Goal: Information Seeking & Learning: Find specific fact

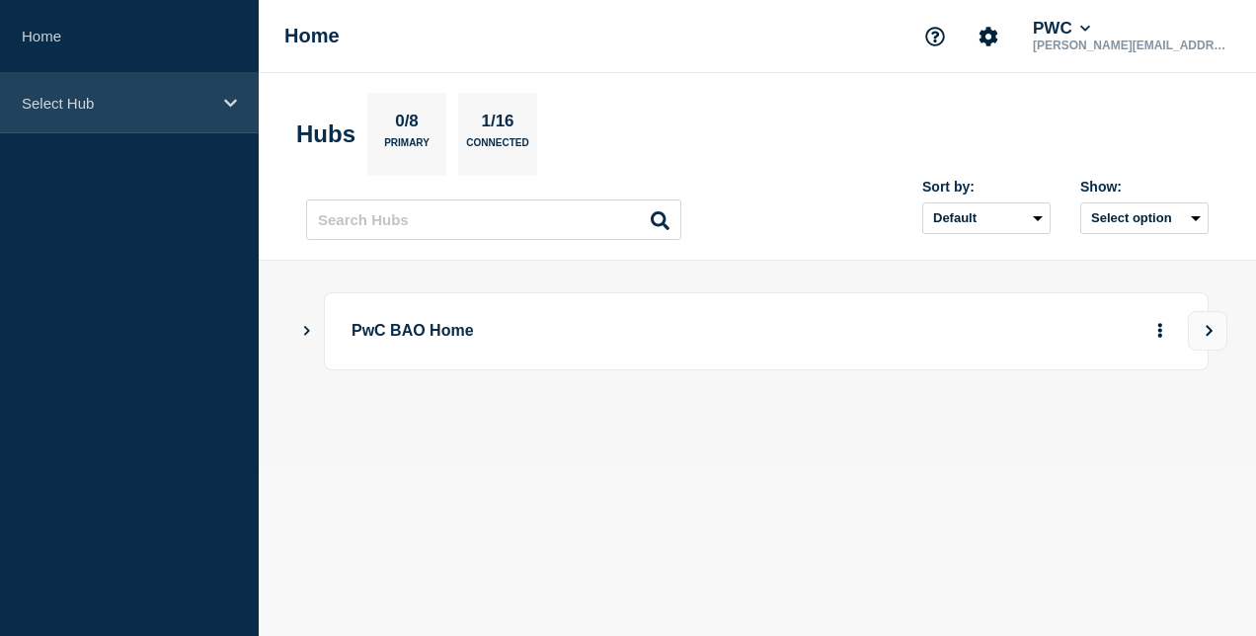
click at [124, 98] on p "Select Hub" at bounding box center [117, 103] width 190 height 17
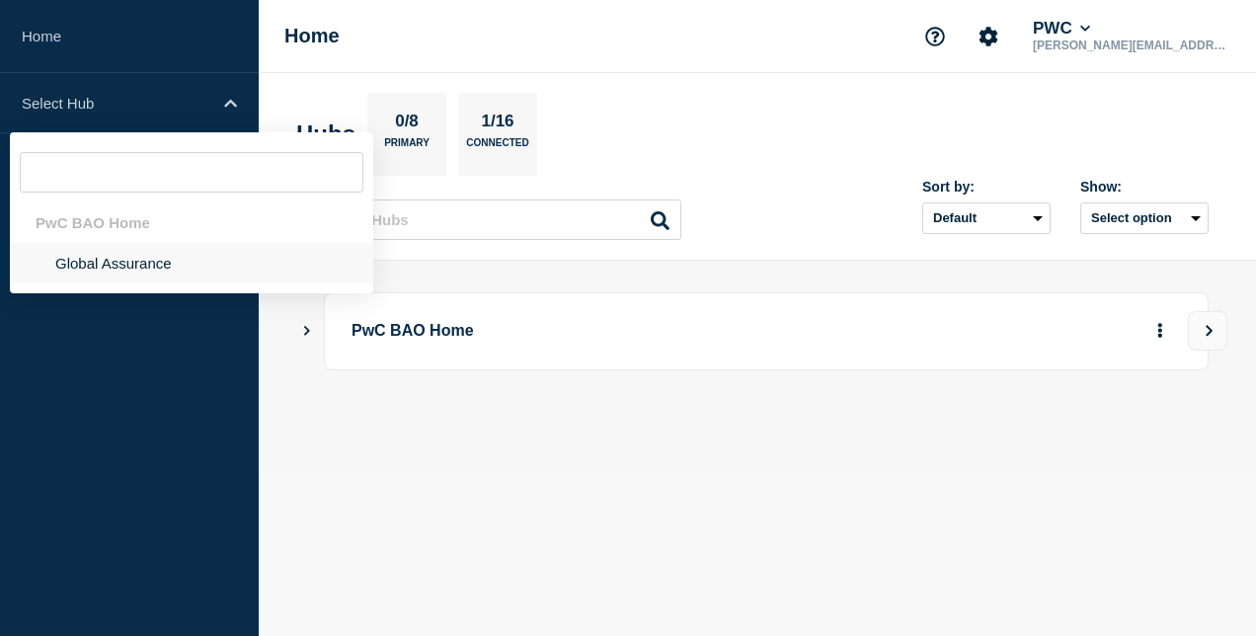
click at [94, 267] on li "Global Assurance" at bounding box center [191, 263] width 363 height 40
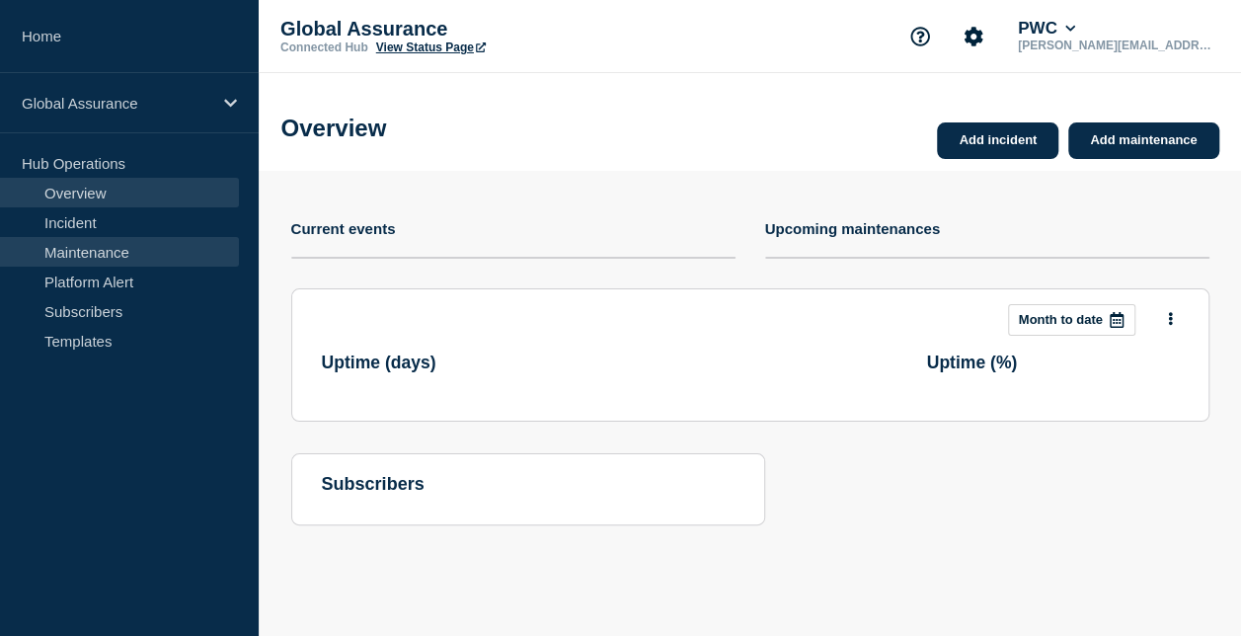
click at [95, 252] on link "Maintenance" at bounding box center [119, 252] width 239 height 30
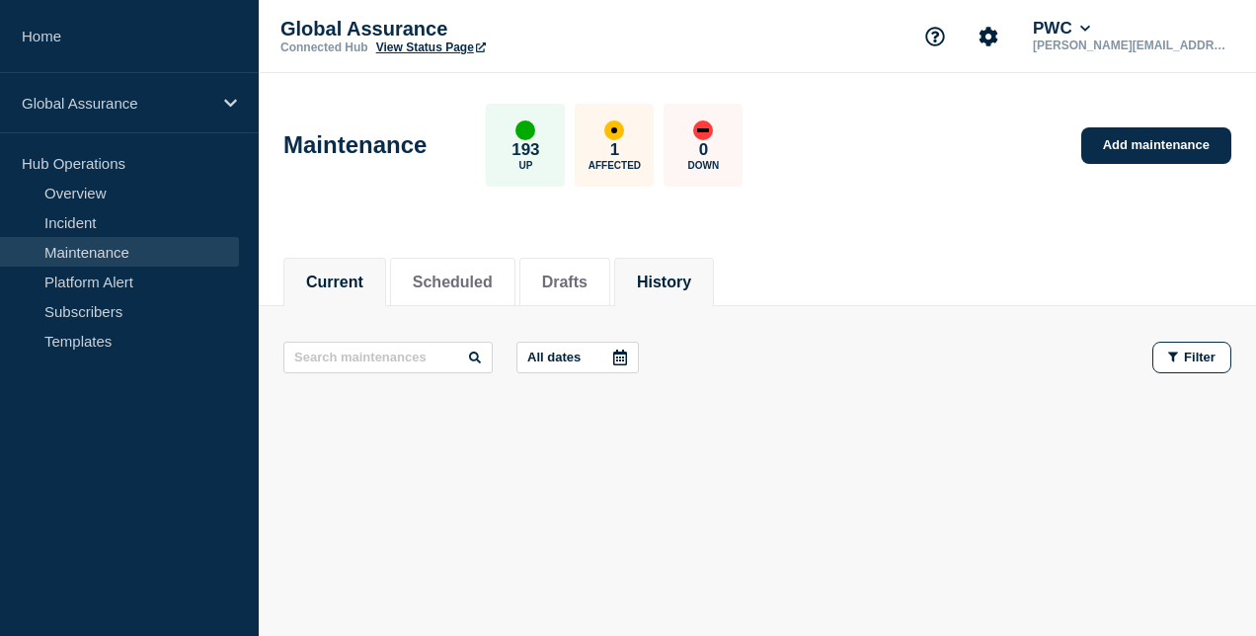
click at [691, 274] on button "History" at bounding box center [664, 283] width 54 height 18
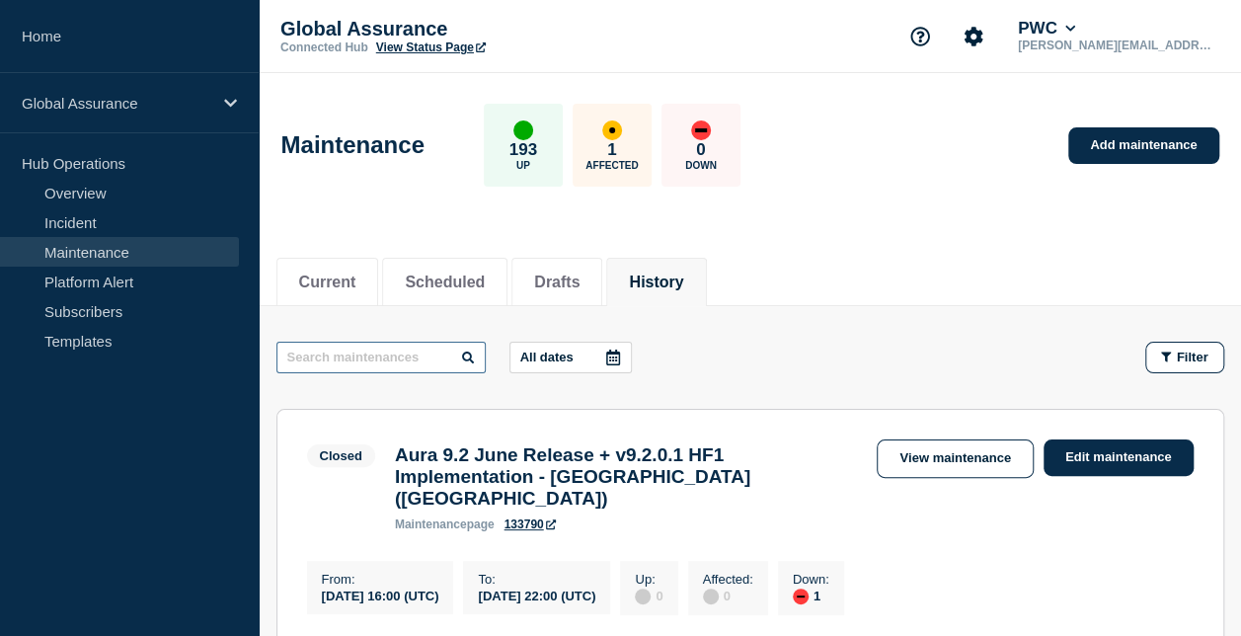
click at [422, 358] on input "text" at bounding box center [381, 358] width 209 height 32
type input "mdm"
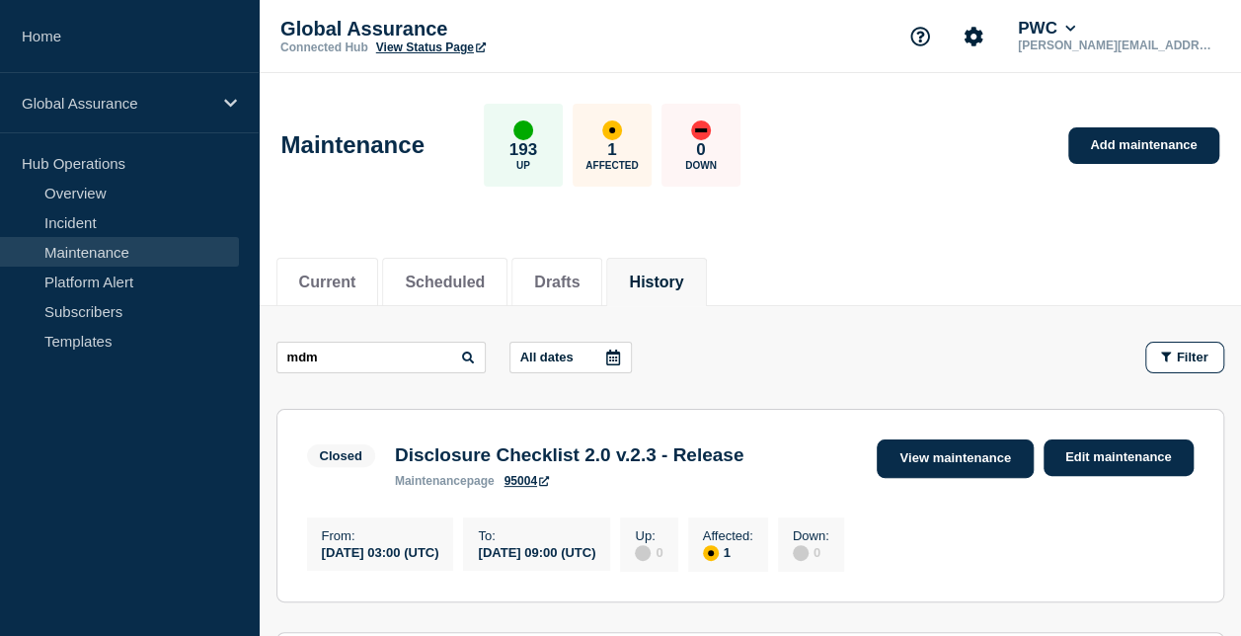
click at [930, 453] on link "View maintenance" at bounding box center [955, 458] width 156 height 39
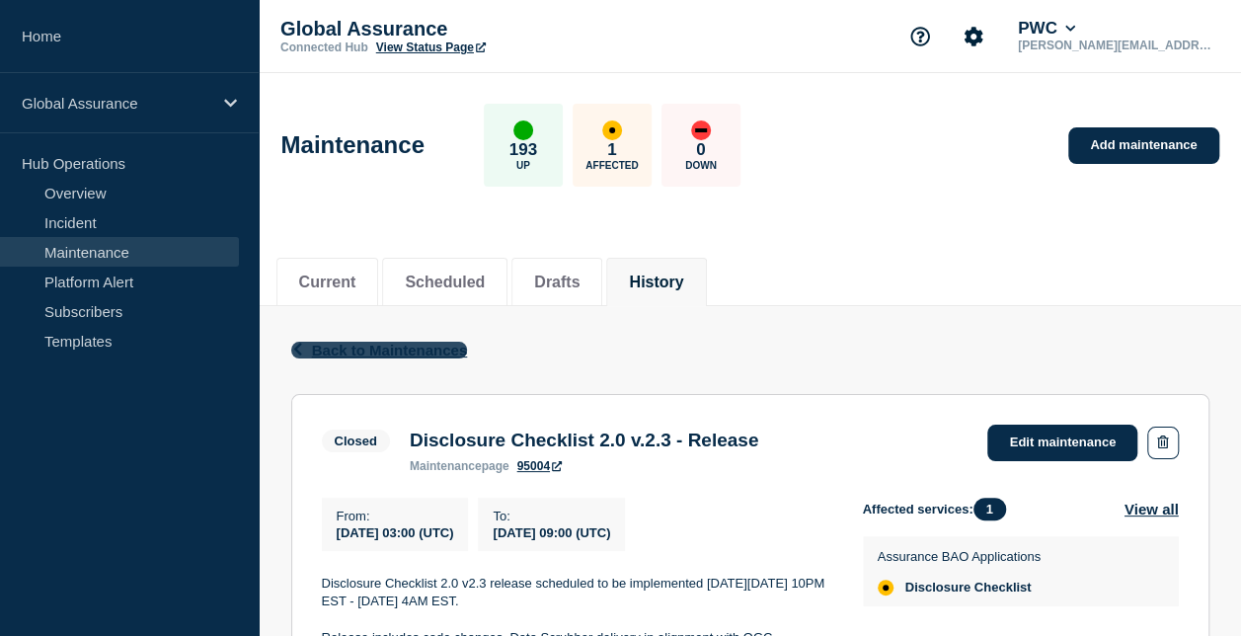
click at [359, 346] on span "Back to Maintenances" at bounding box center [390, 350] width 156 height 17
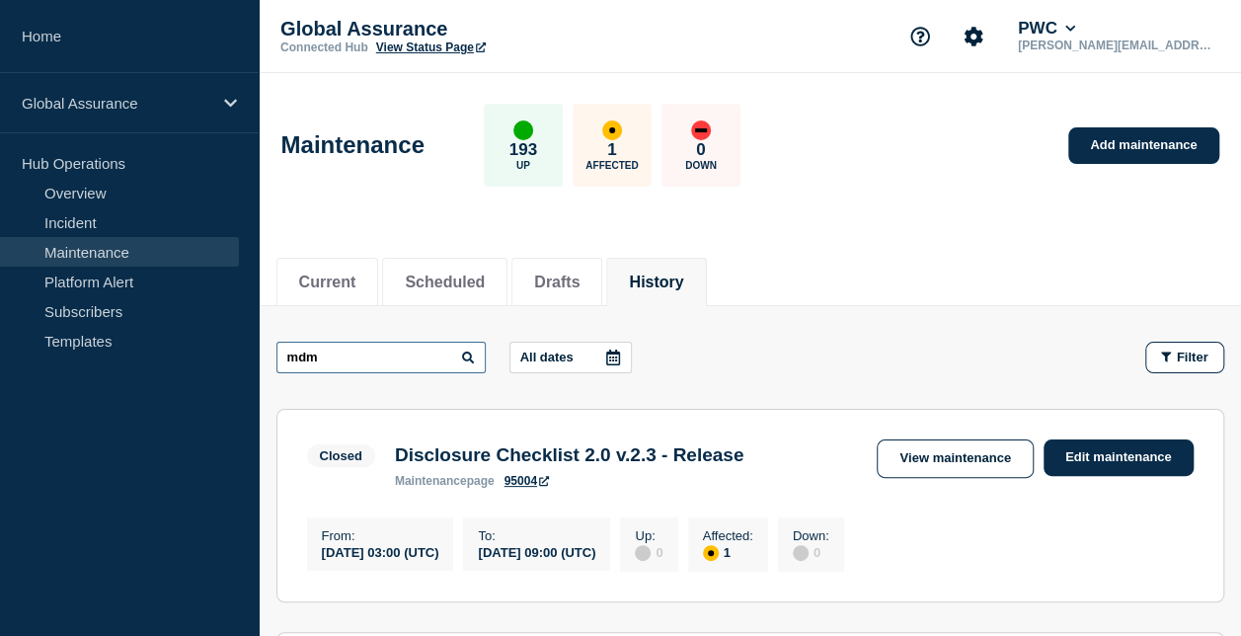
click at [440, 359] on input "mdm" at bounding box center [381, 358] width 209 height 32
type input "m"
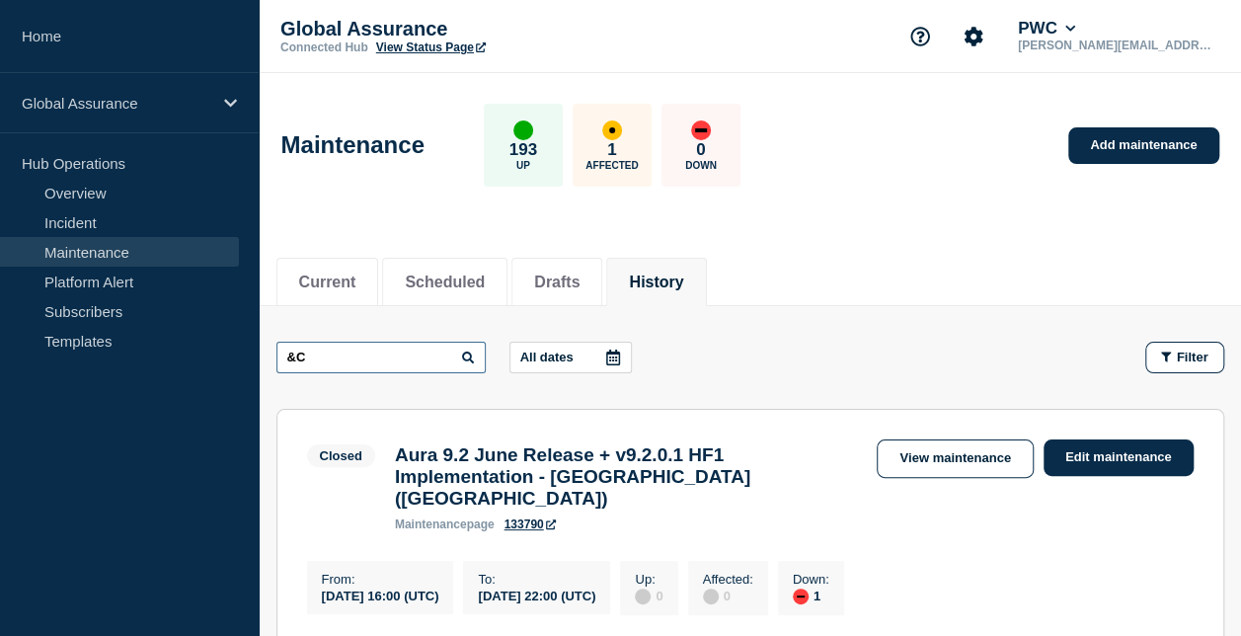
type input "&C"
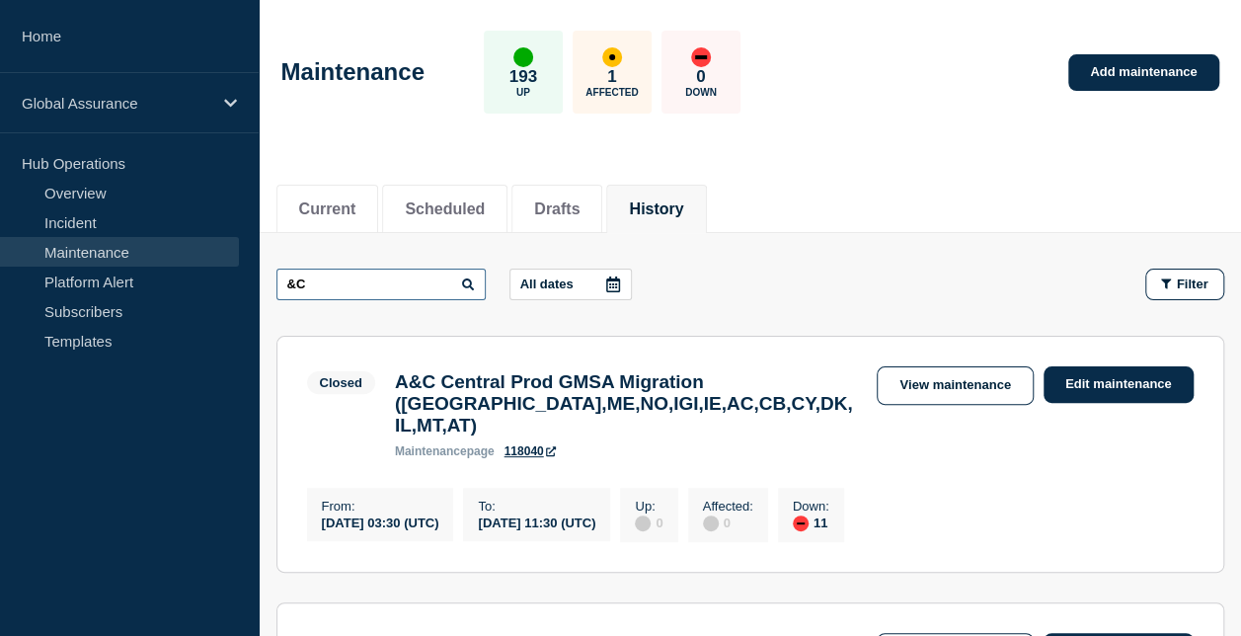
scroll to position [99, 0]
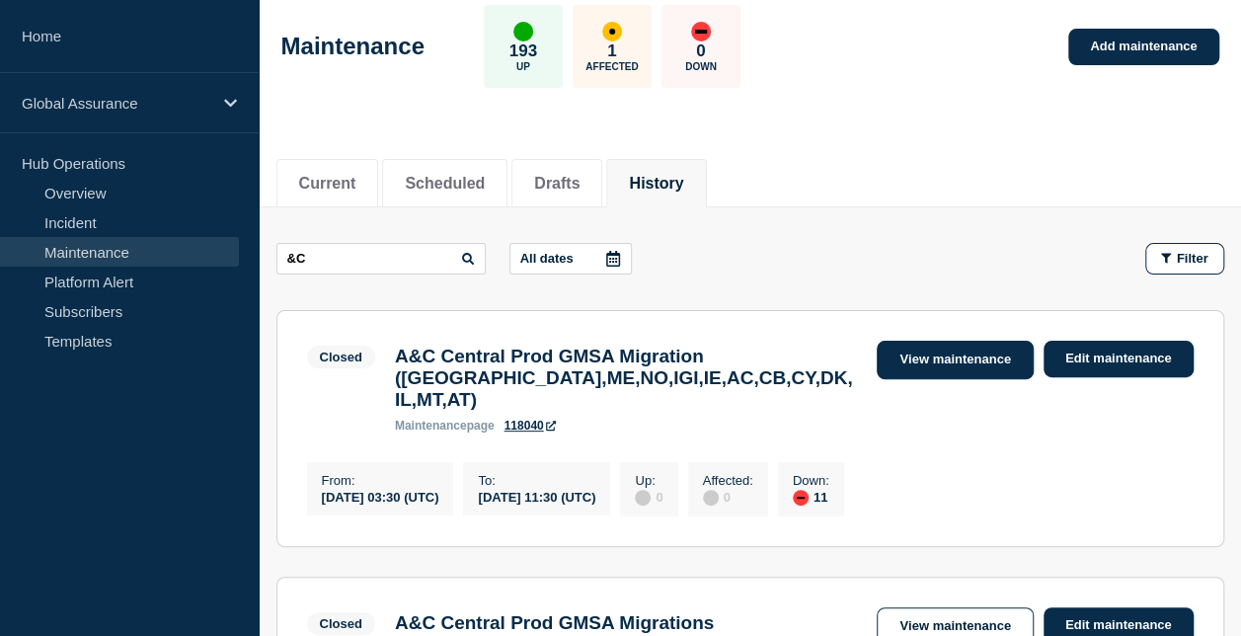
click at [943, 363] on link "View maintenance" at bounding box center [955, 360] width 156 height 39
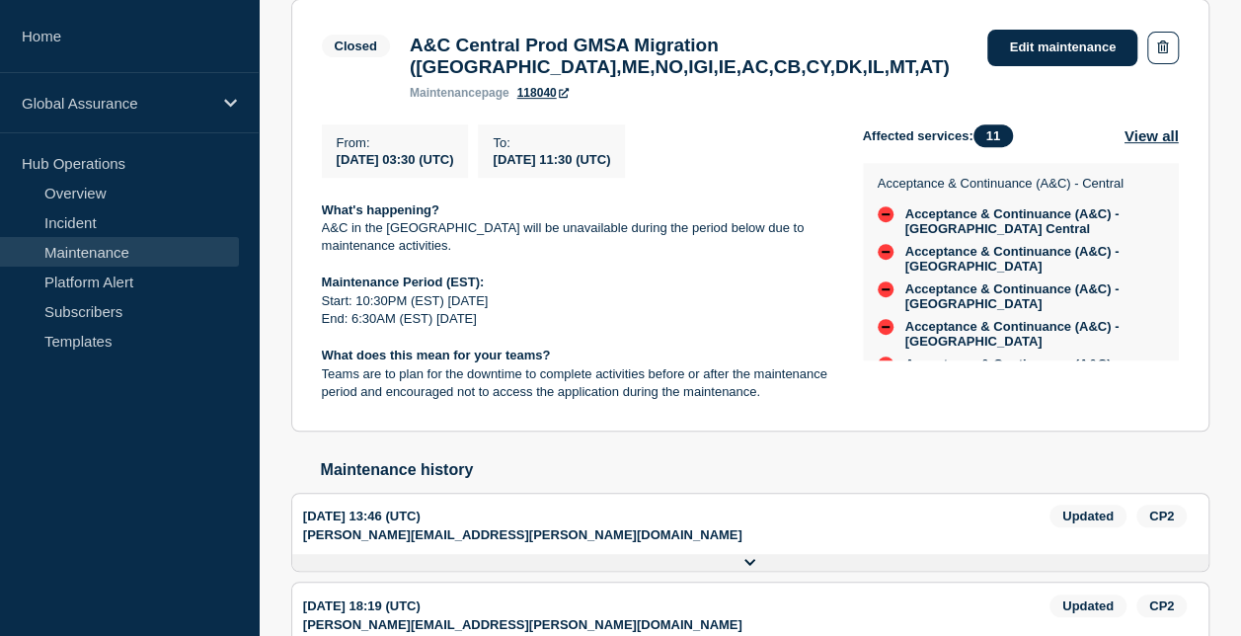
scroll to position [99, 0]
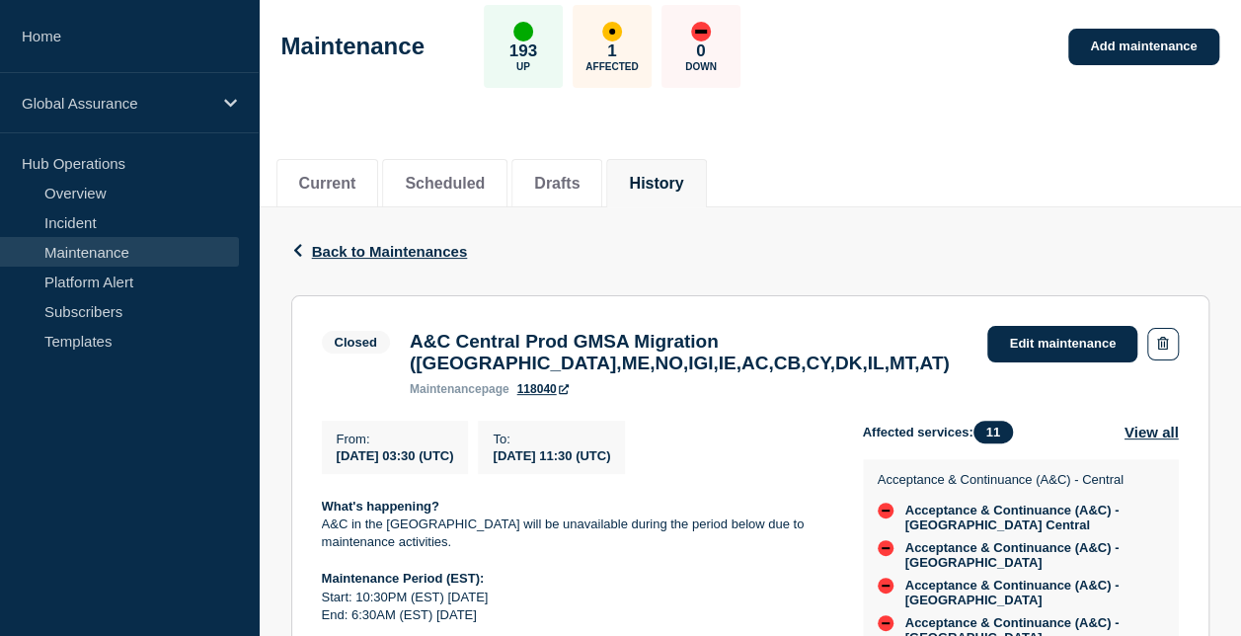
click at [664, 183] on button "History" at bounding box center [656, 184] width 54 height 18
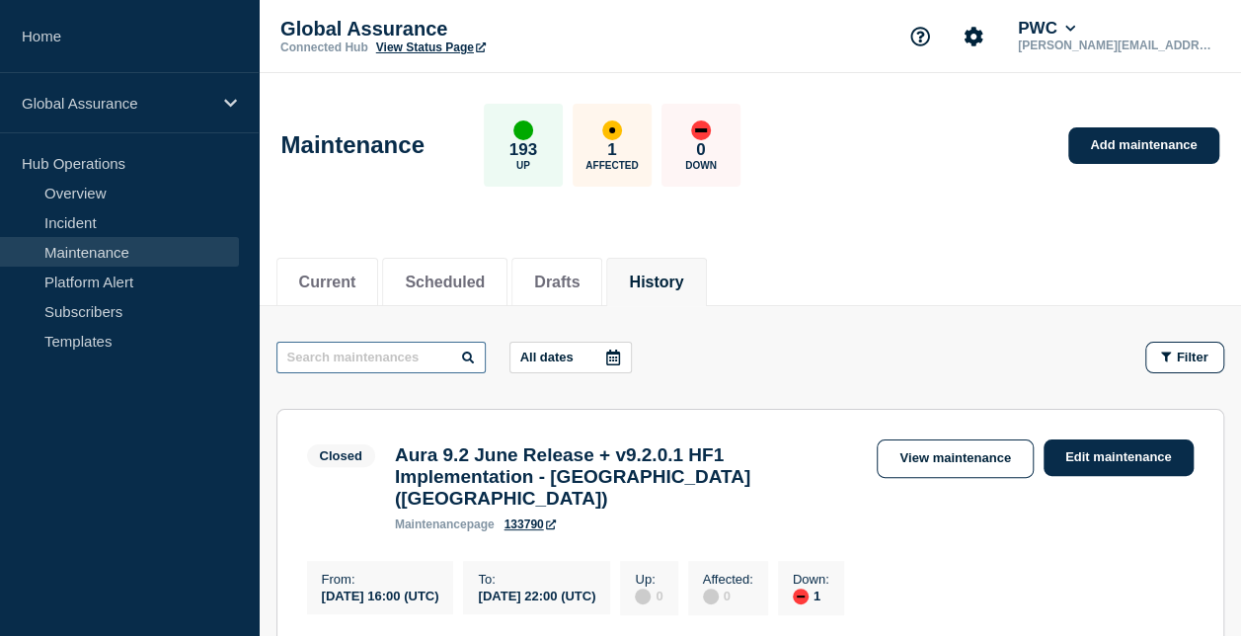
click at [389, 359] on input "text" at bounding box center [381, 358] width 209 height 32
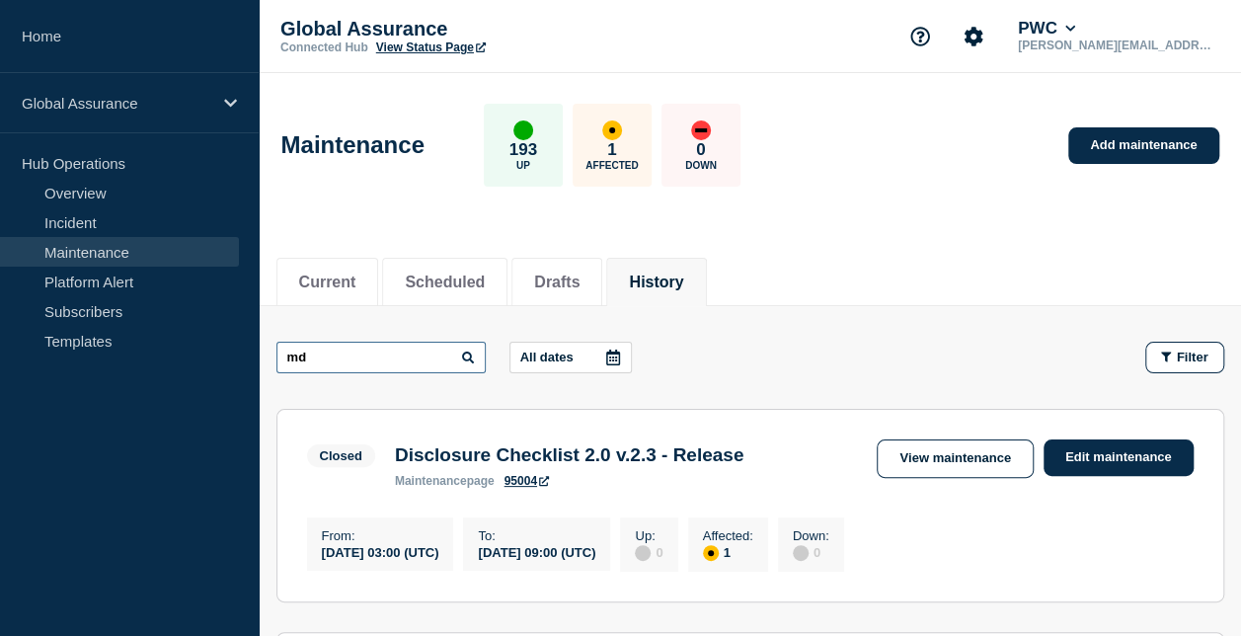
type input "m"
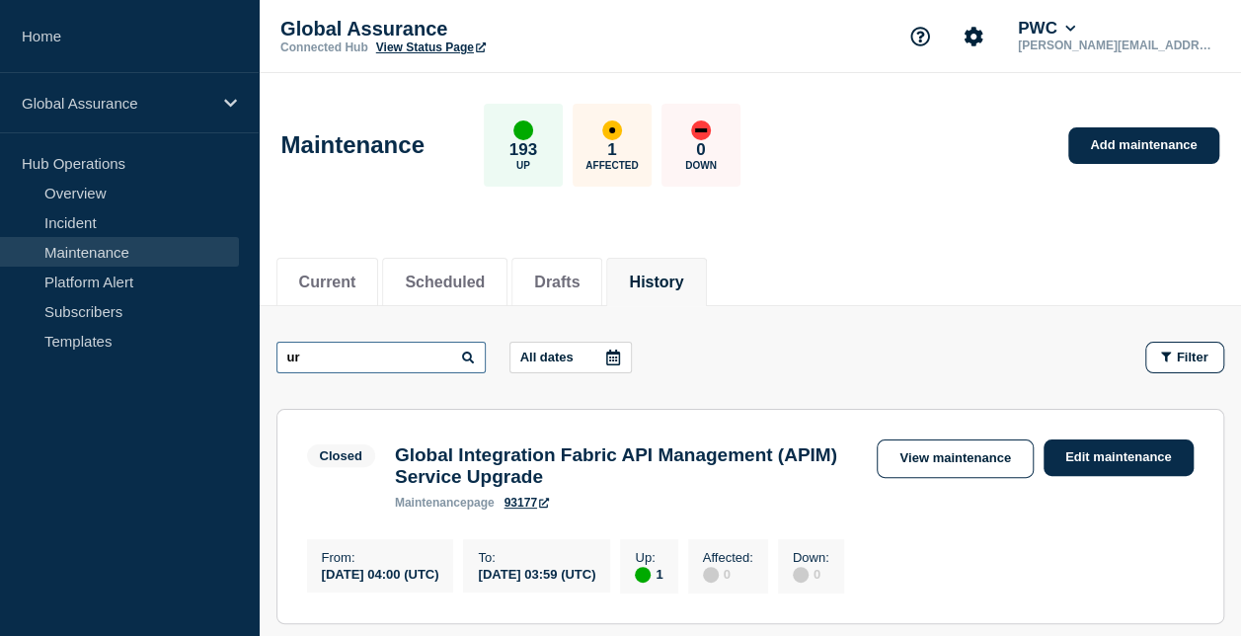
type input "u"
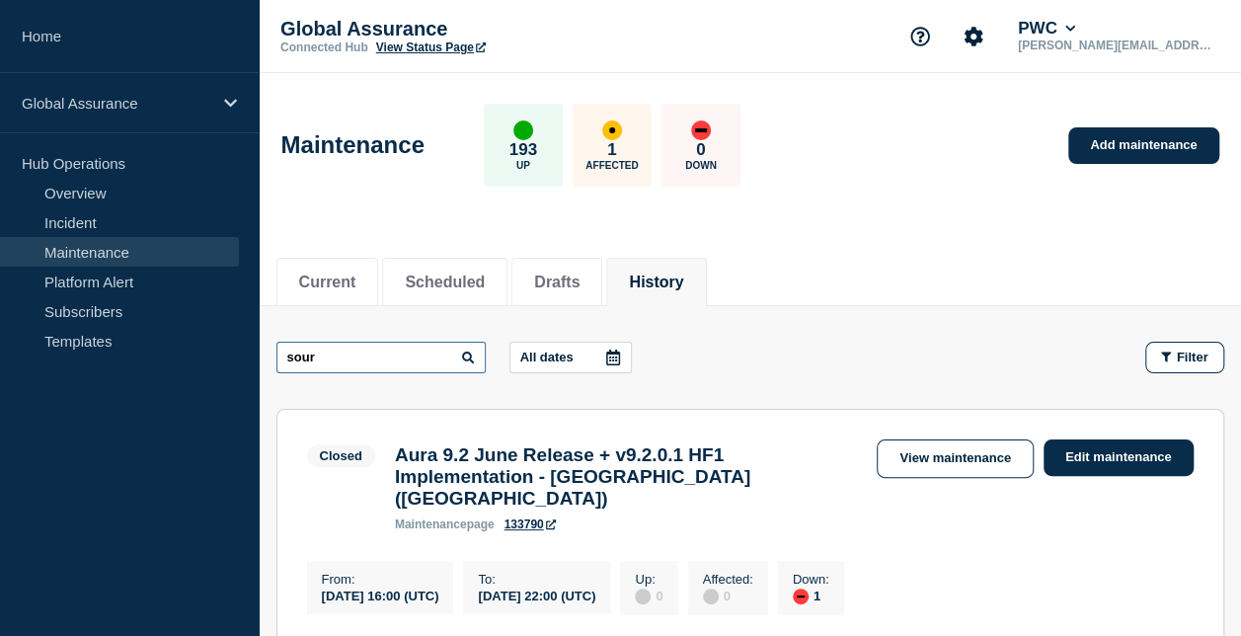
type input "sour"
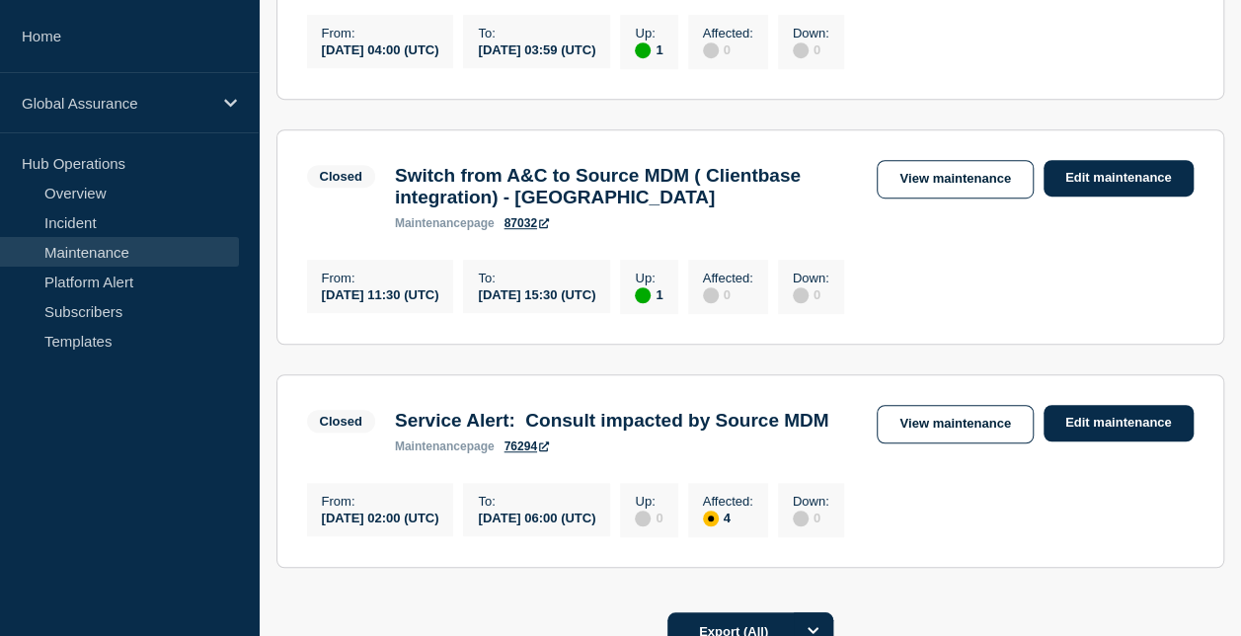
scroll to position [494, 0]
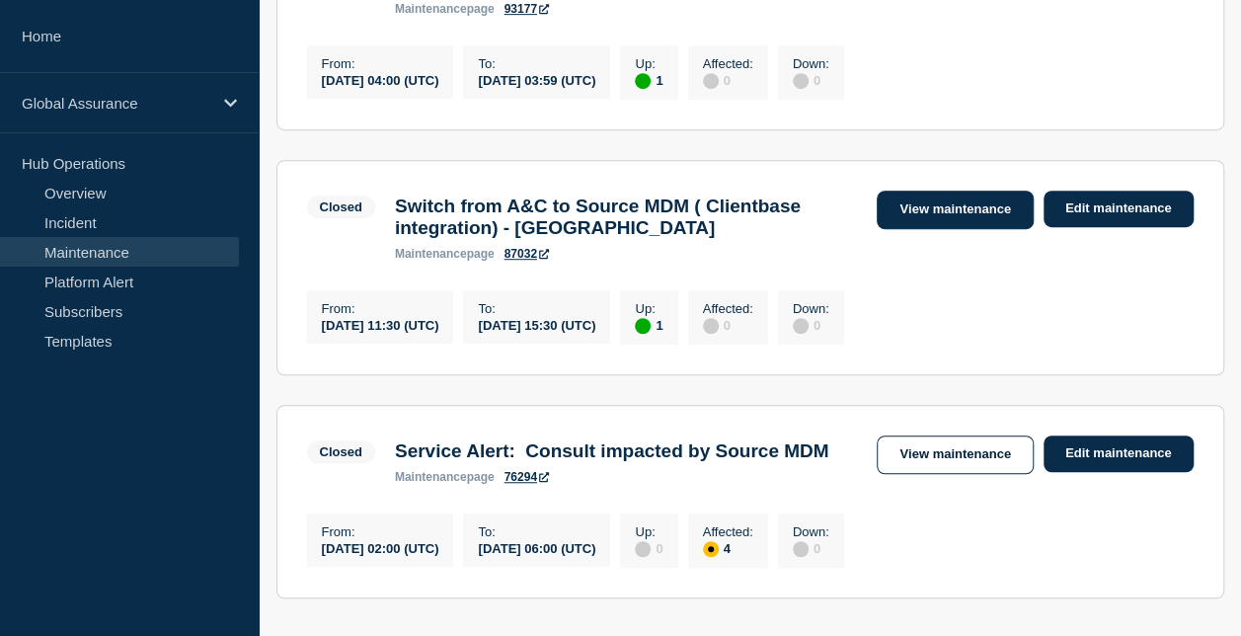
click at [909, 217] on link "View maintenance" at bounding box center [955, 210] width 156 height 39
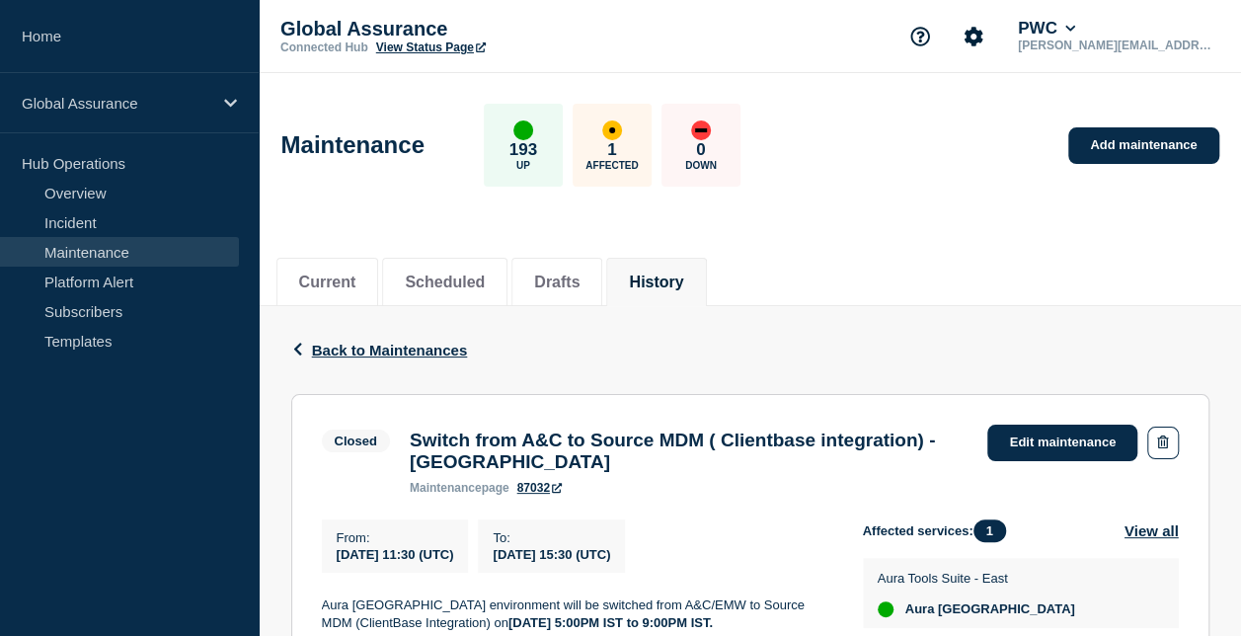
scroll to position [296, 0]
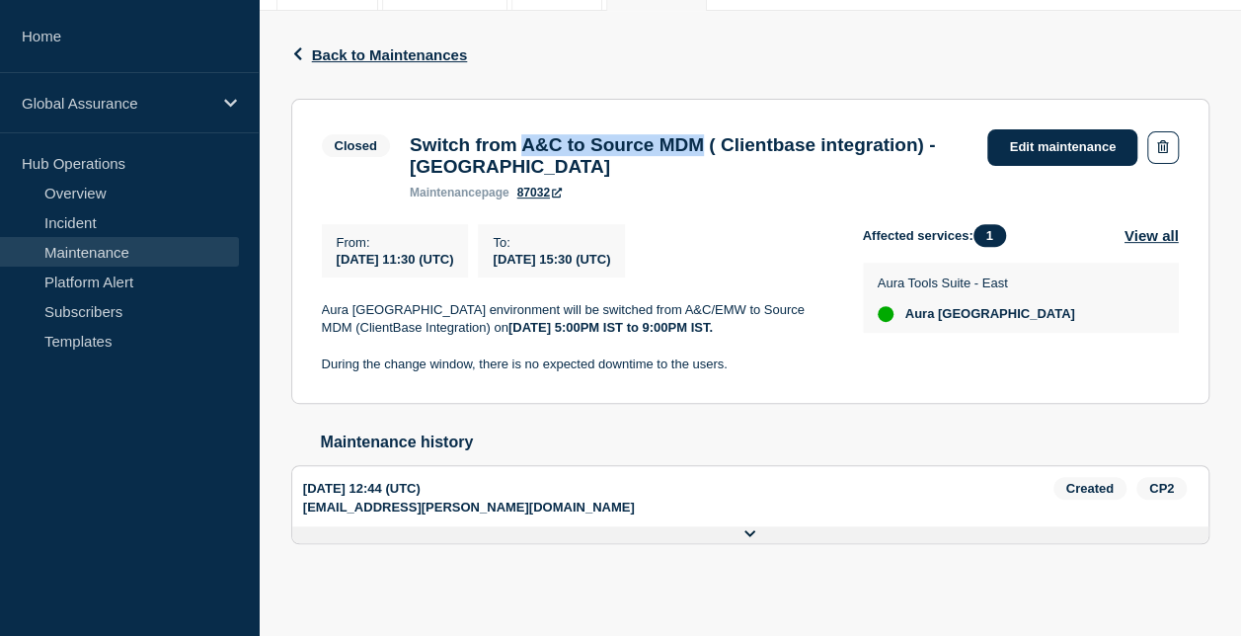
drag, startPoint x: 543, startPoint y: 146, endPoint x: 749, endPoint y: 146, distance: 205.4
click at [749, 146] on h3 "Switch from A&C to Source MDM ( Clientbase integration) - [GEOGRAPHIC_DATA]" at bounding box center [689, 155] width 559 height 43
copy h3 "A&C to Source MDM"
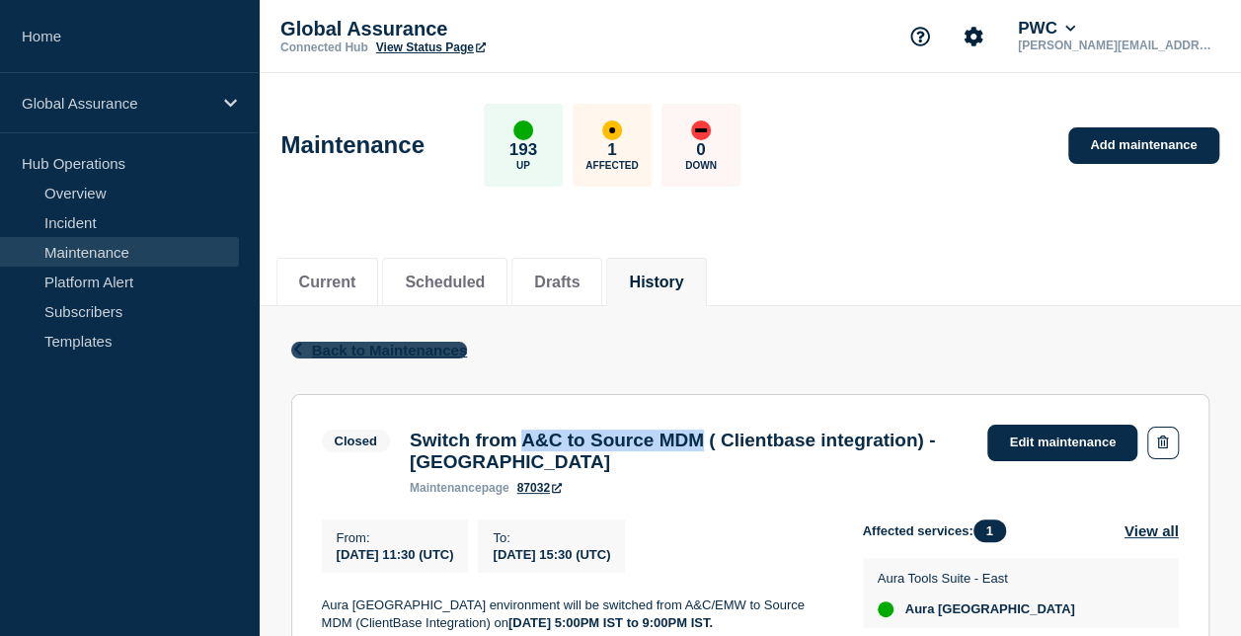
click at [410, 351] on span "Back to Maintenances" at bounding box center [390, 350] width 156 height 17
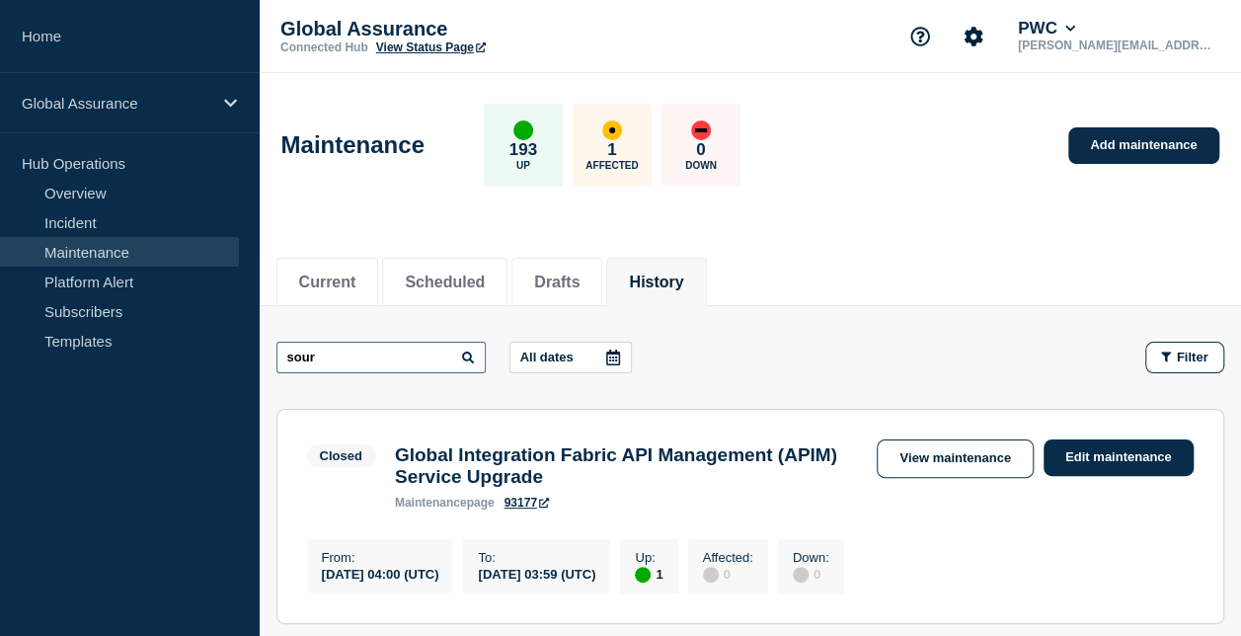
click at [426, 364] on input "sour" at bounding box center [381, 358] width 209 height 32
type input "source"
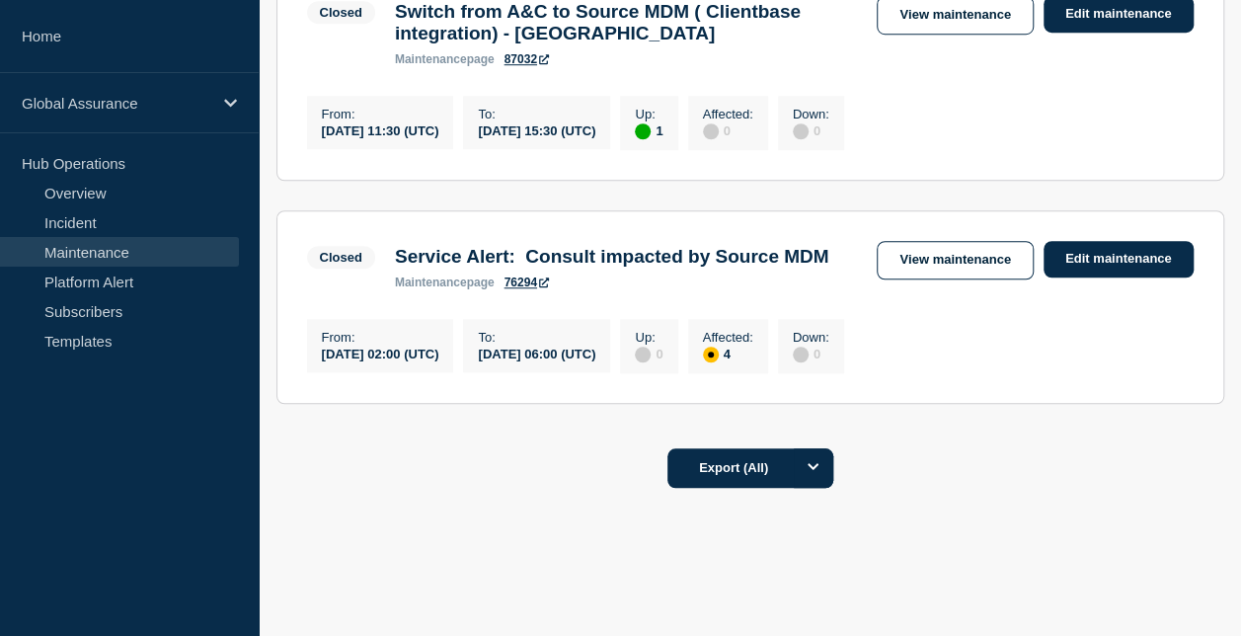
scroll to position [772, 0]
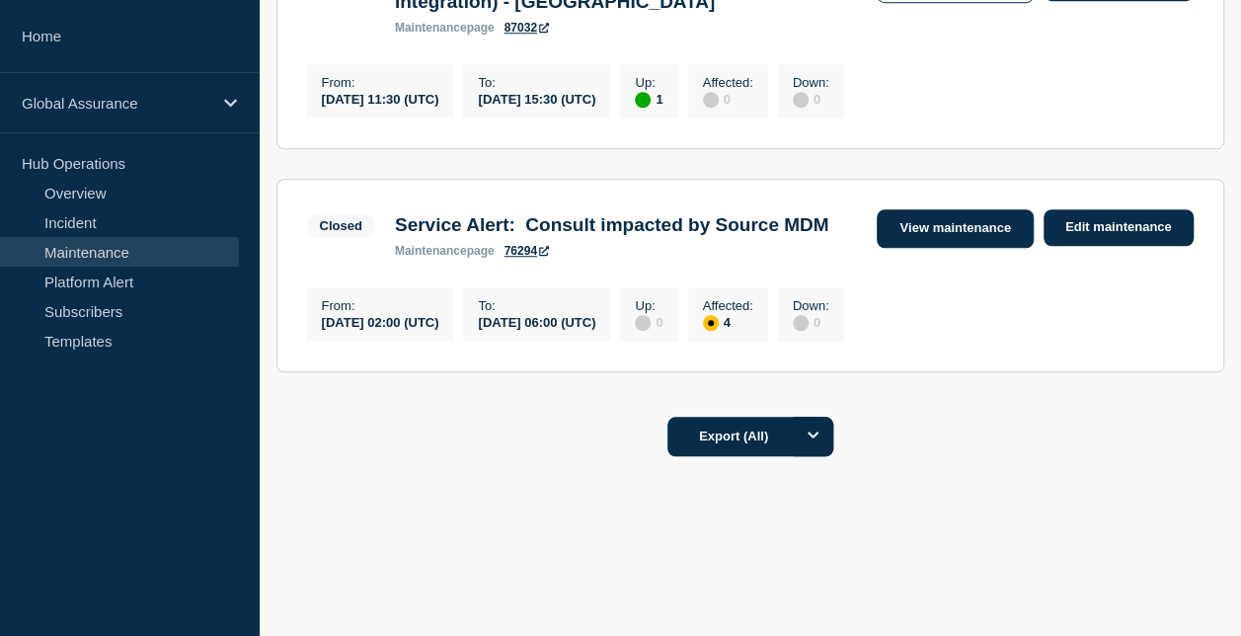
click at [956, 209] on link "View maintenance" at bounding box center [955, 228] width 156 height 39
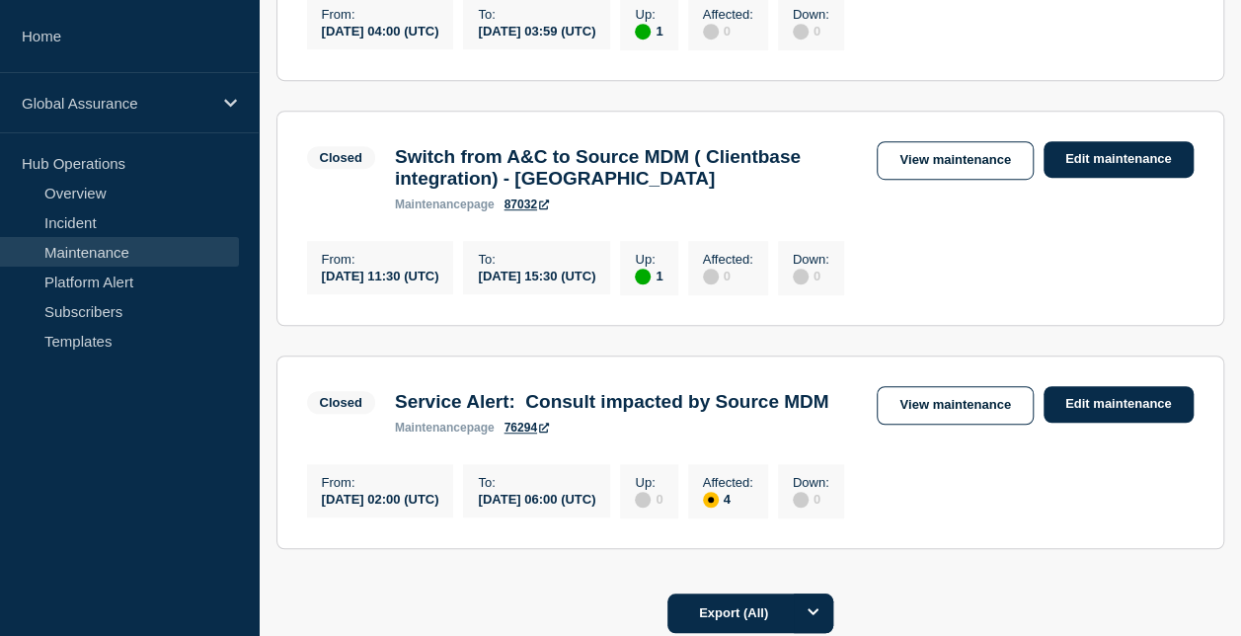
scroll to position [593, 0]
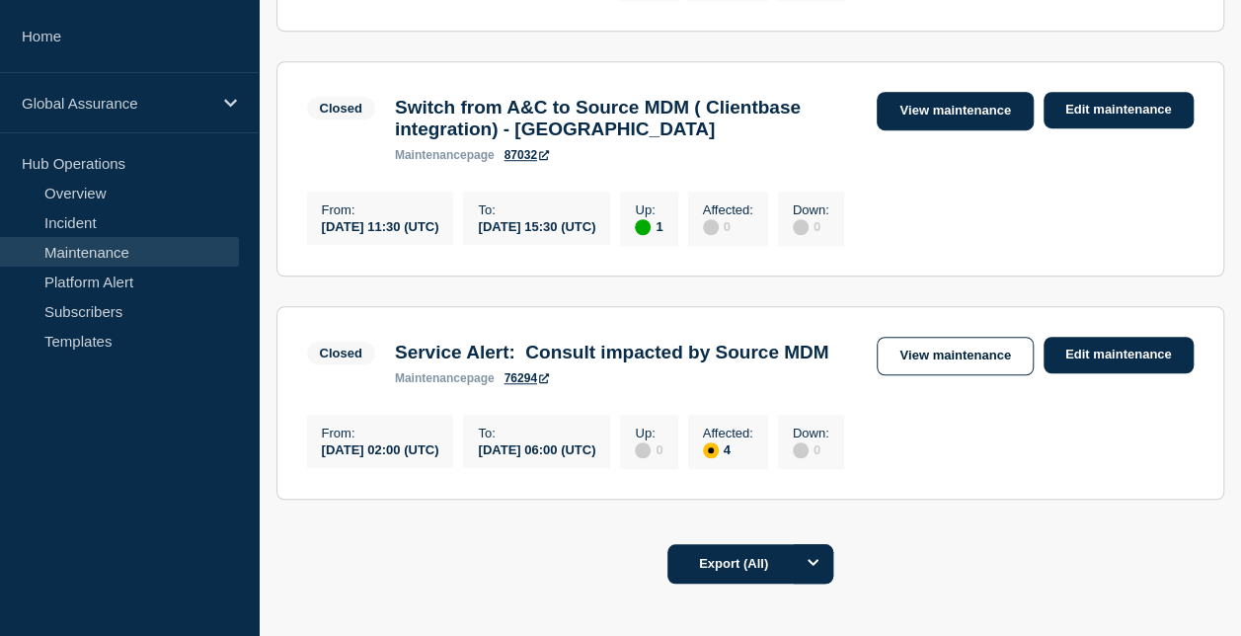
click at [944, 124] on link "View maintenance" at bounding box center [955, 111] width 156 height 39
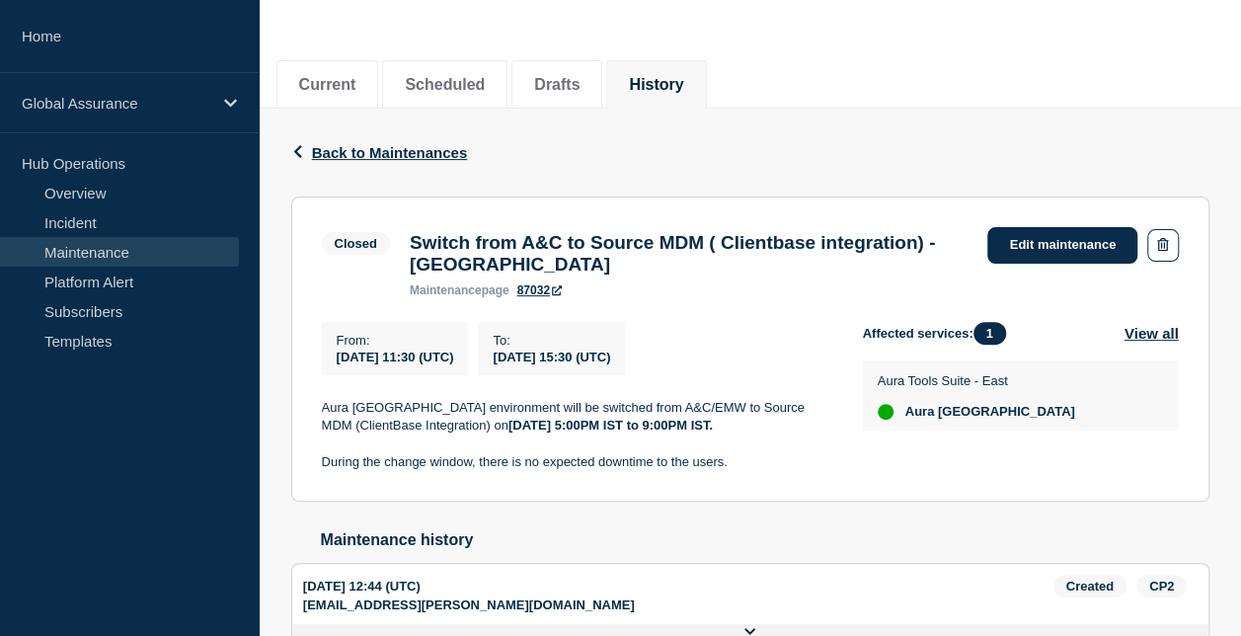
scroll to position [296, 0]
